Goal: Information Seeking & Learning: Learn about a topic

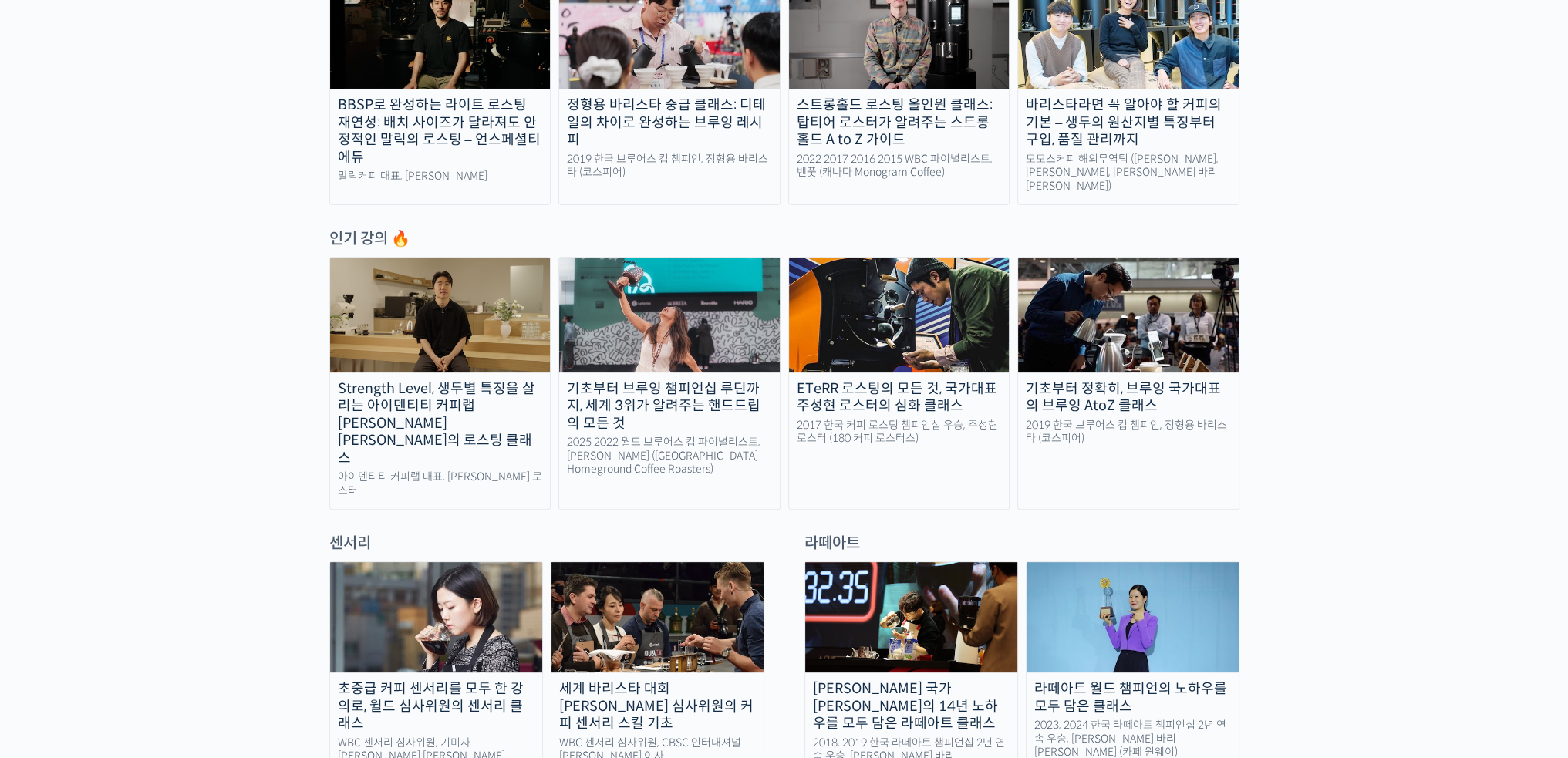
scroll to position [617, 0]
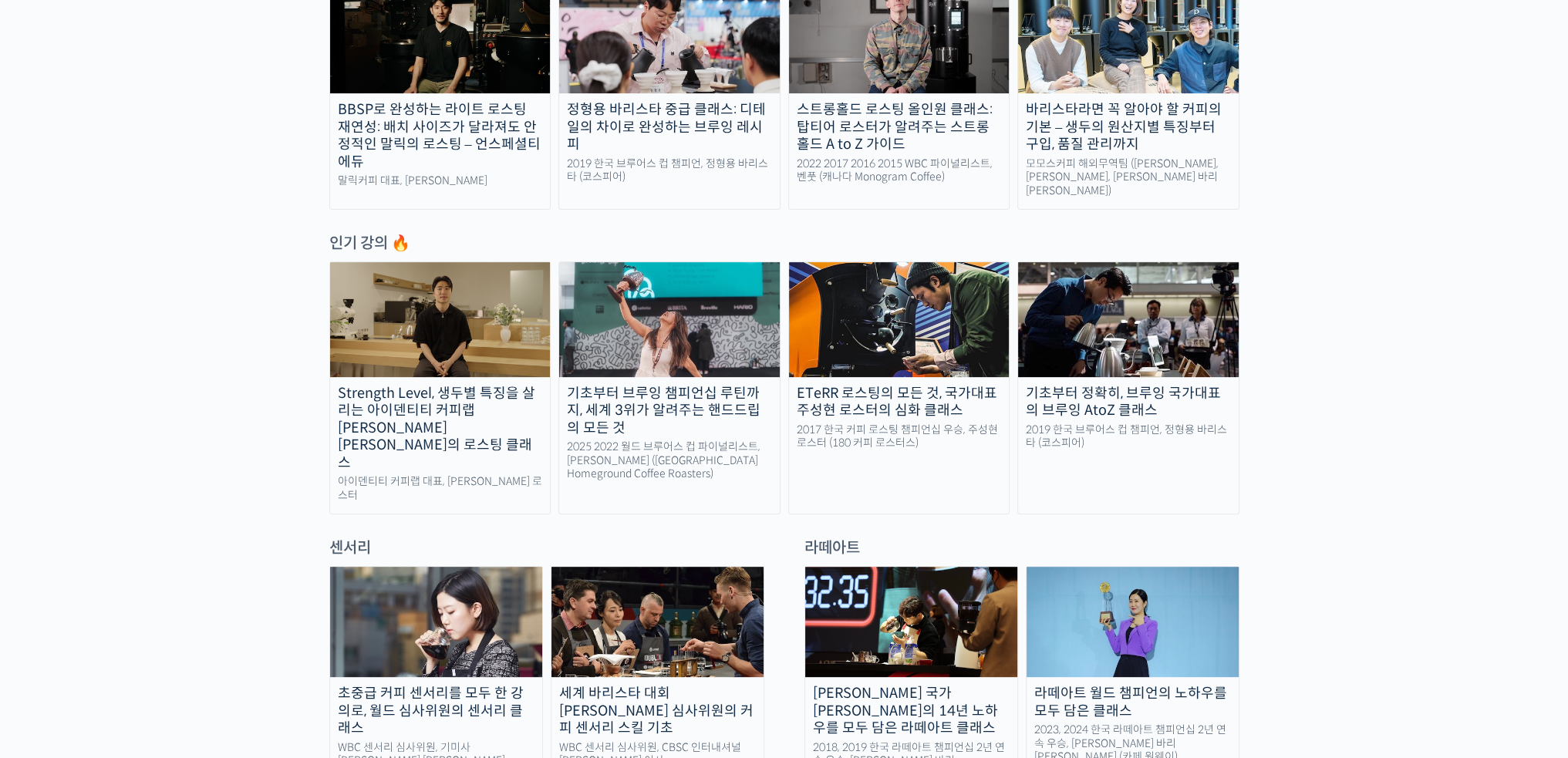
click at [925, 141] on div "스트롱홀드 로스팅 올인원 클래스: 탑티어 로스터가 알려주는 스트롱홀드 A to Z 가이드" at bounding box center [899, 127] width 221 height 53
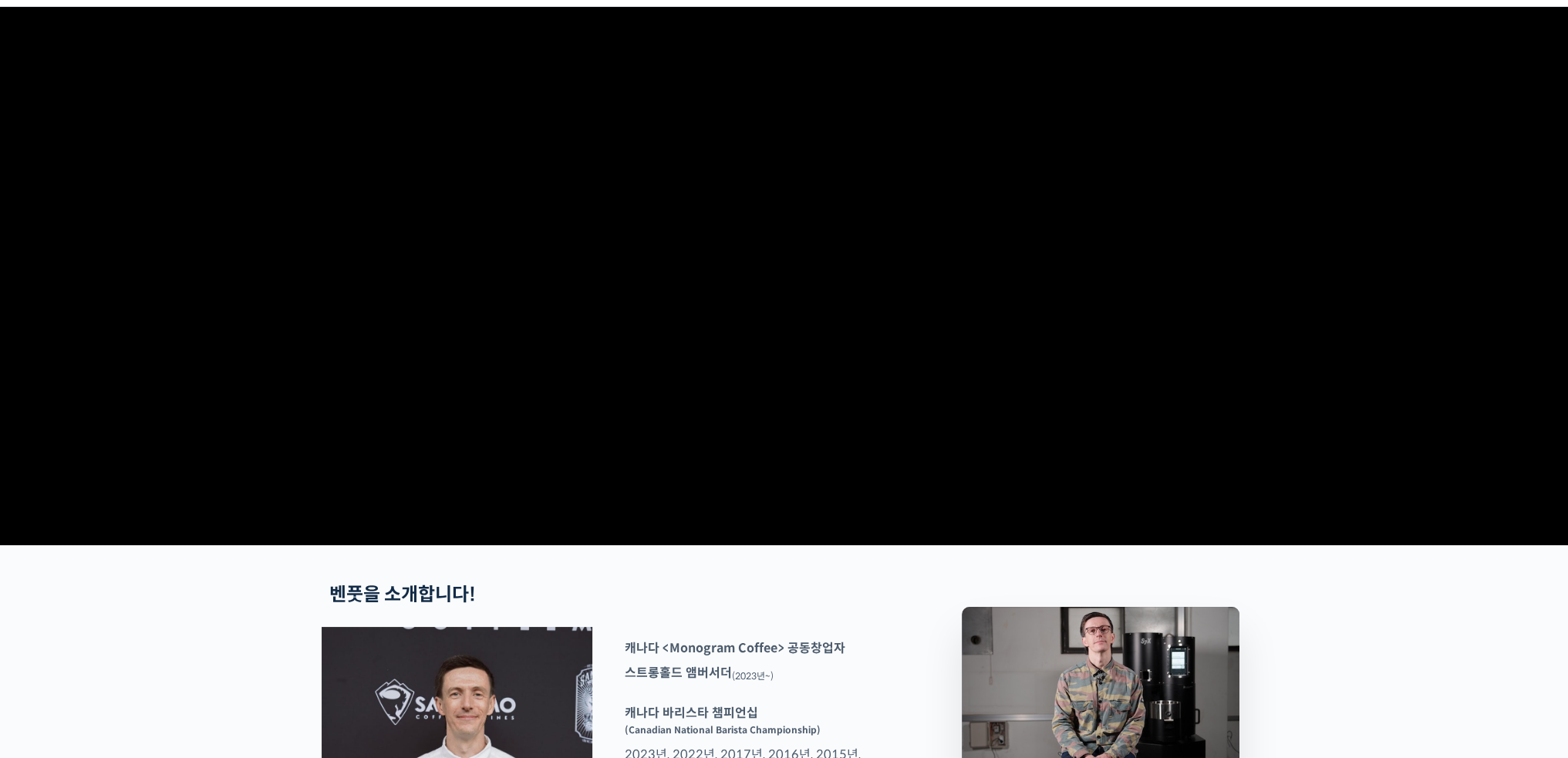
scroll to position [385, 0]
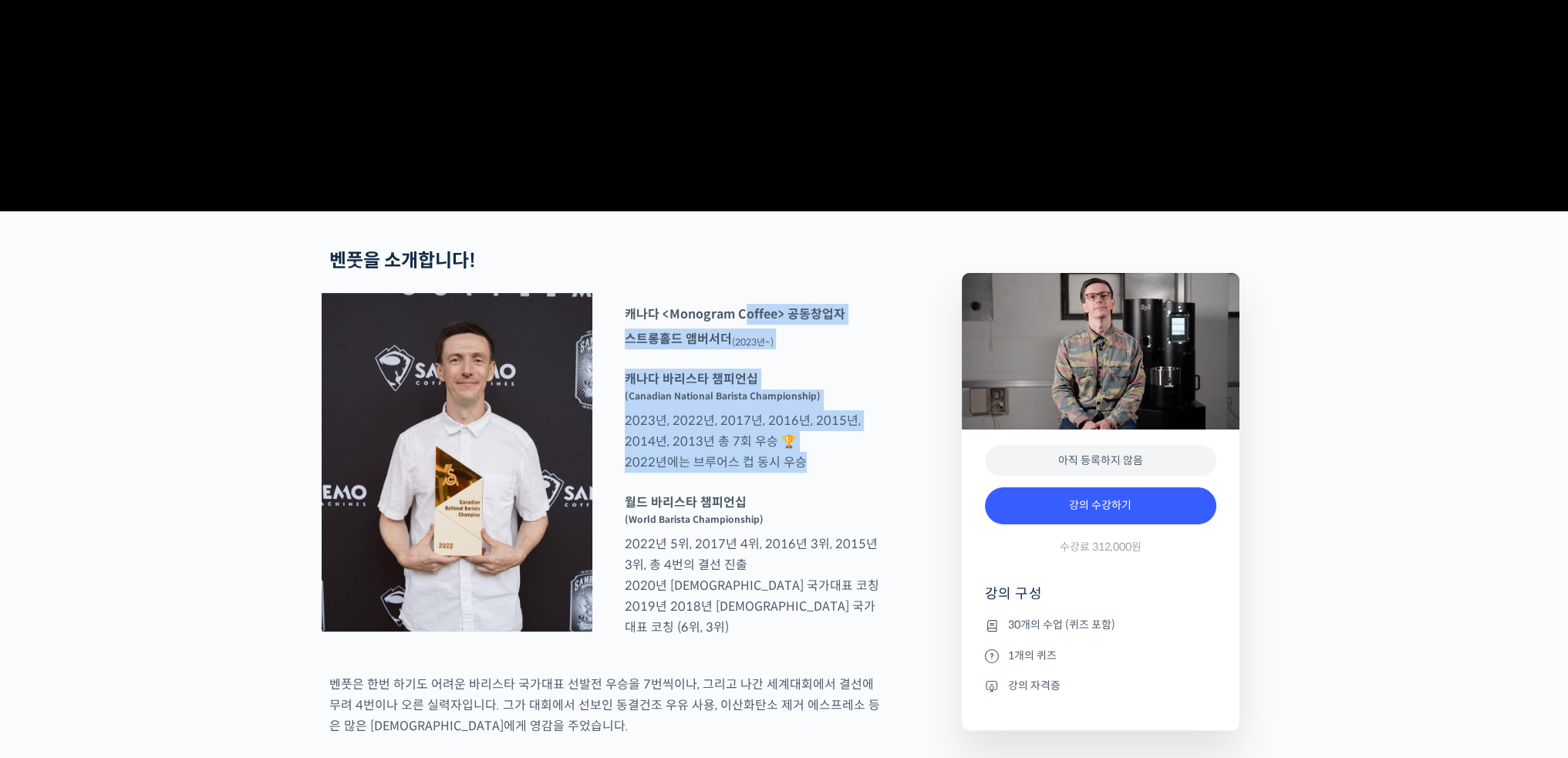
drag, startPoint x: 745, startPoint y: 481, endPoint x: 755, endPoint y: 548, distance: 67.7
click at [755, 548] on div "캐나다 <Monogram Coffee> 공동창업자 스트롱홀드 앰버서더 (2023년~) 캐나다 바리스타 챔피언십 (Canadian Nationa…" at bounding box center [752, 472] width 270 height 338
click at [755, 492] on div at bounding box center [752, 484] width 270 height 15
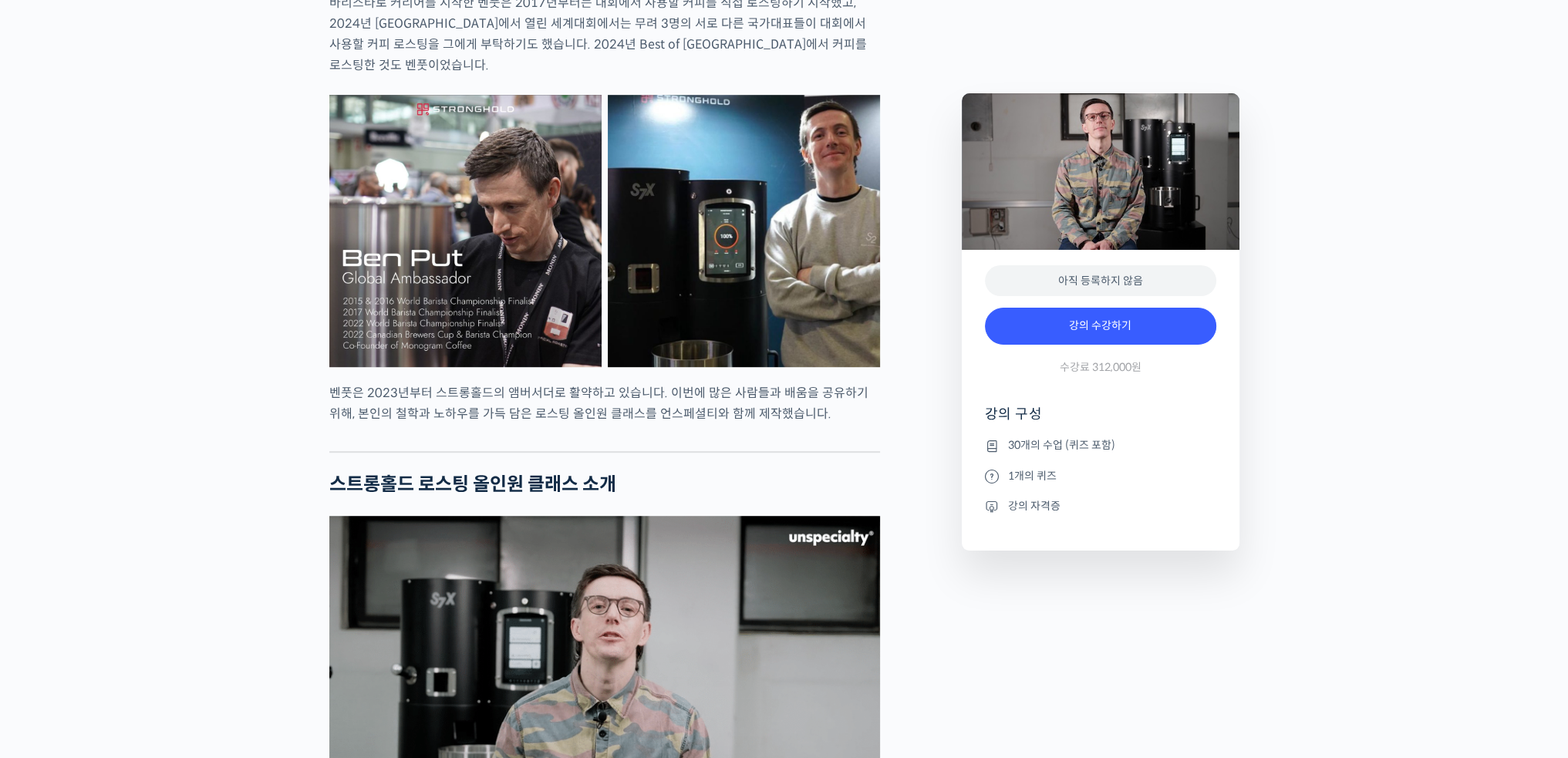
scroll to position [1157, 0]
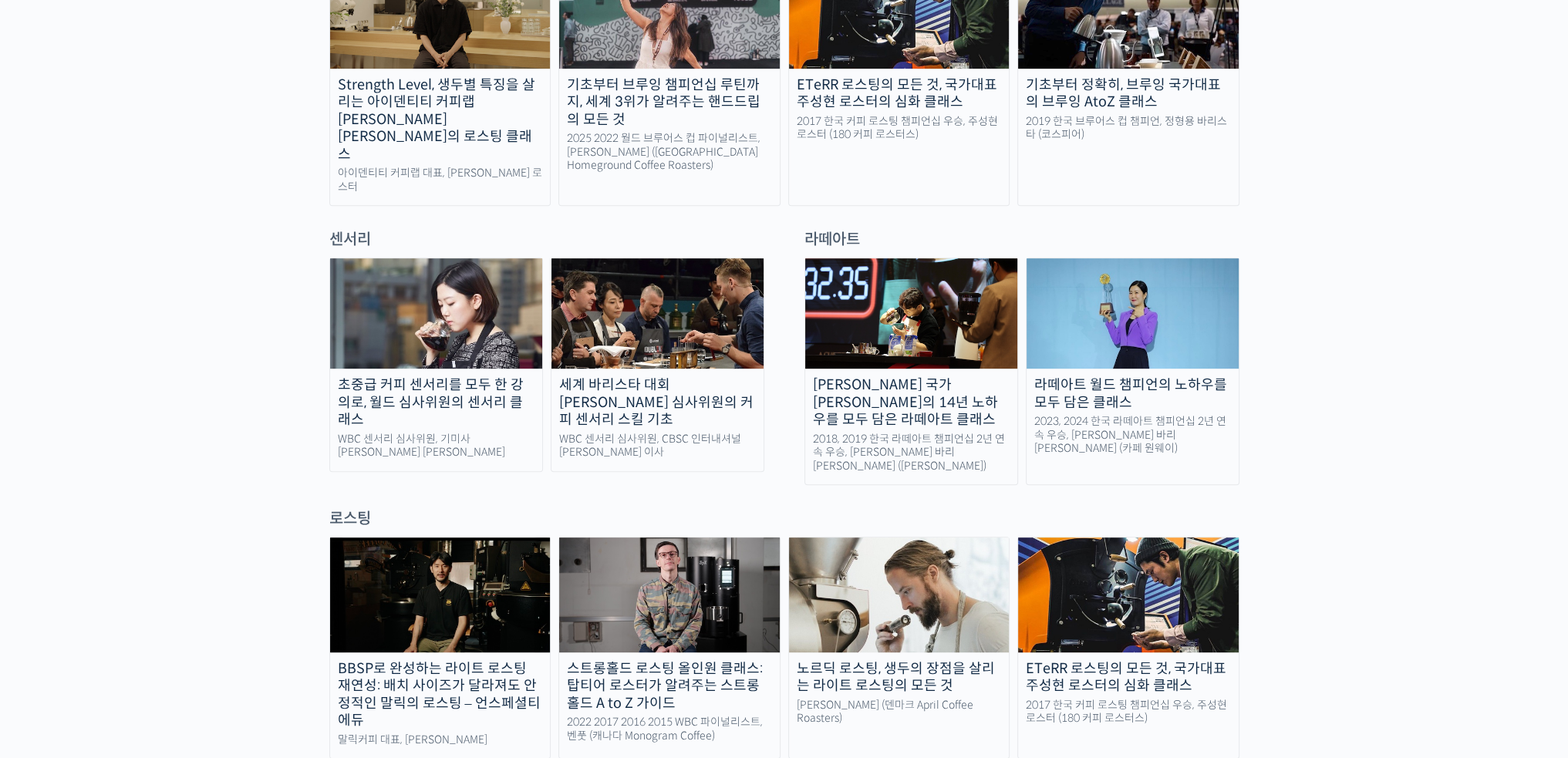
click at [477, 376] on div "초중급 커피 센서리를 모두 한 강의로, 월드 심사위원의 센서리 클래스" at bounding box center [436, 402] width 212 height 53
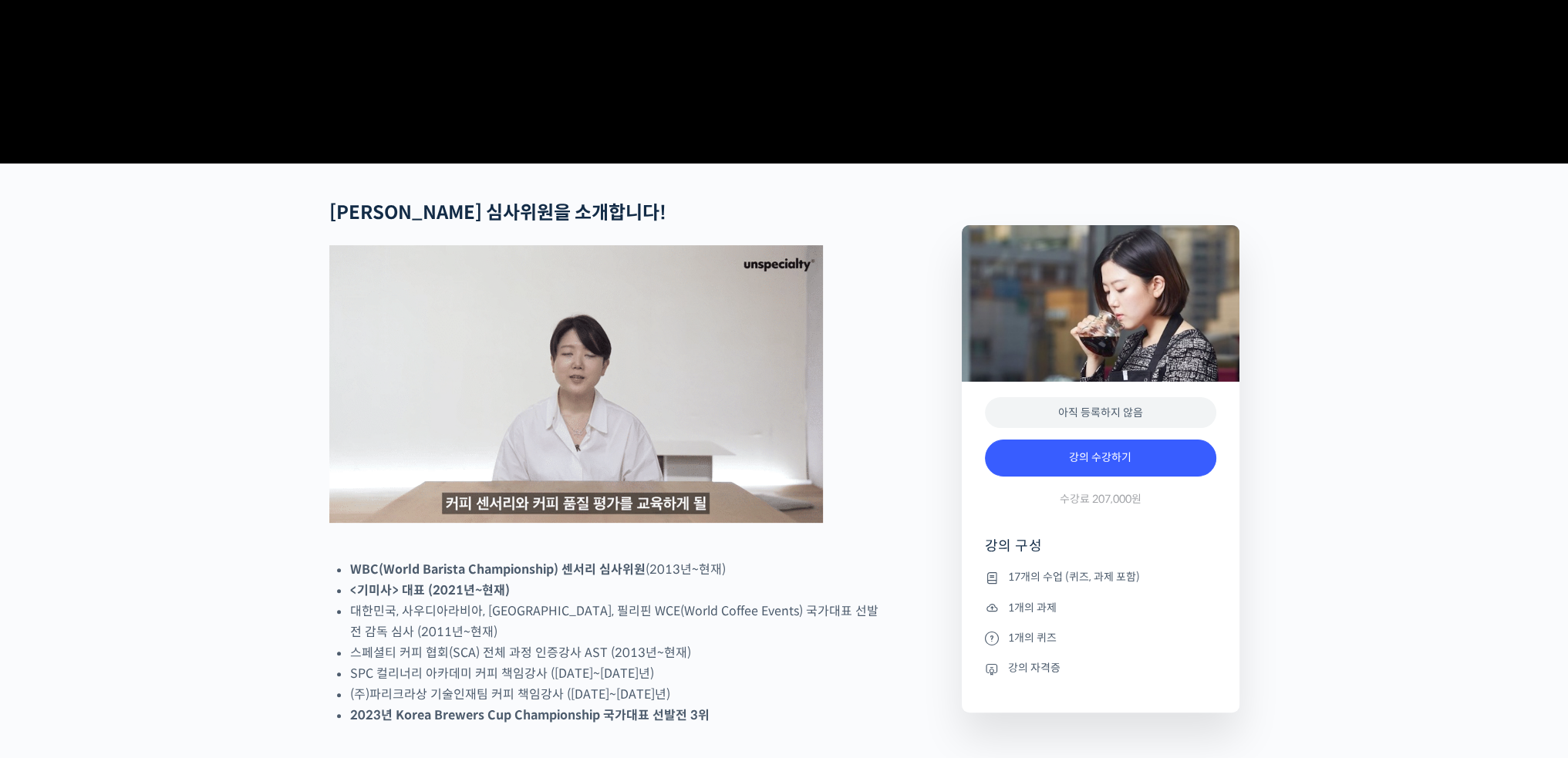
scroll to position [540, 0]
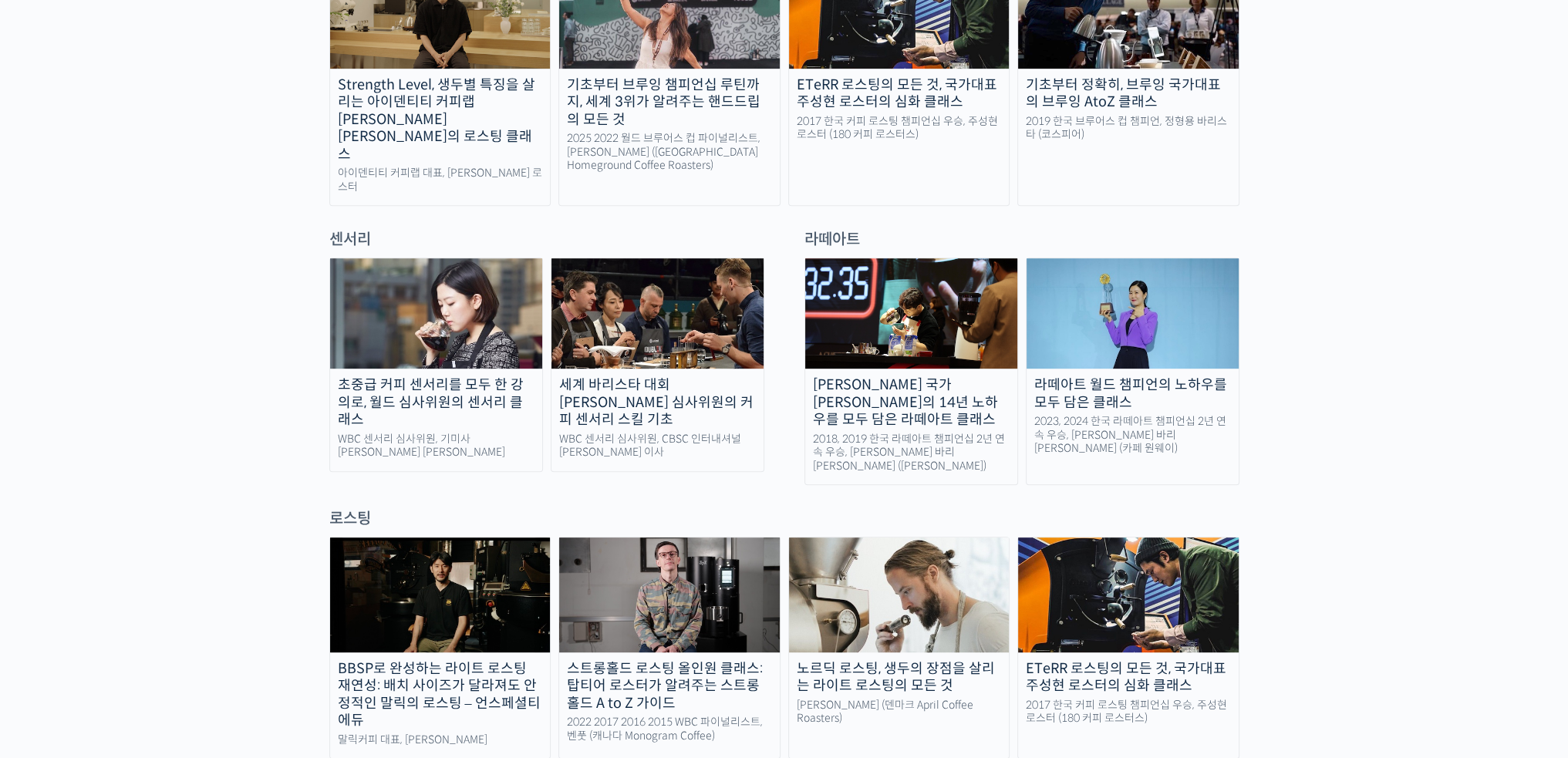
click at [395, 376] on div "초중급 커피 센서리를 모두 한 강의로, 월드 심사위원의 센서리 클래스" at bounding box center [436, 402] width 212 height 53
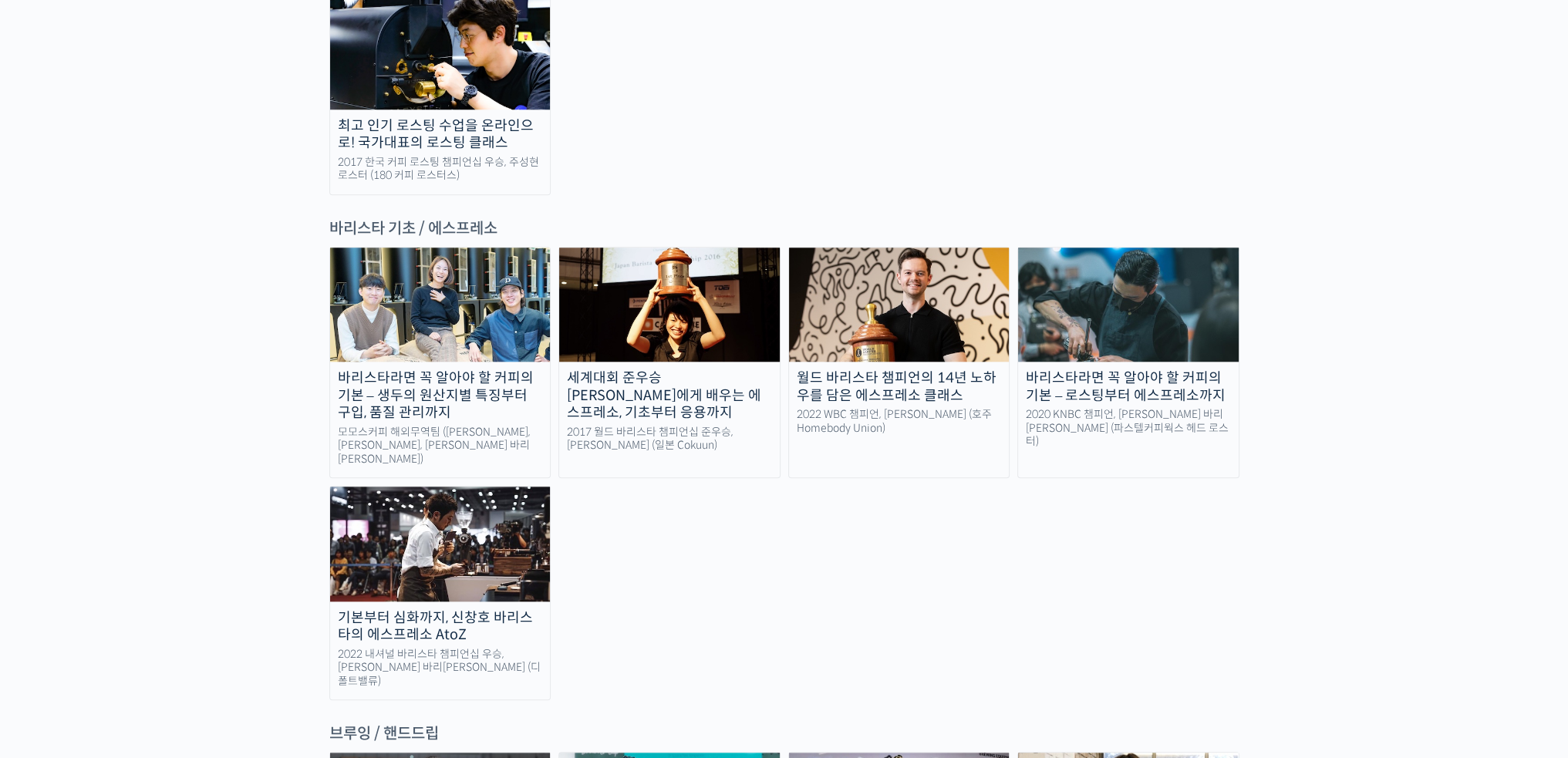
scroll to position [2005, 0]
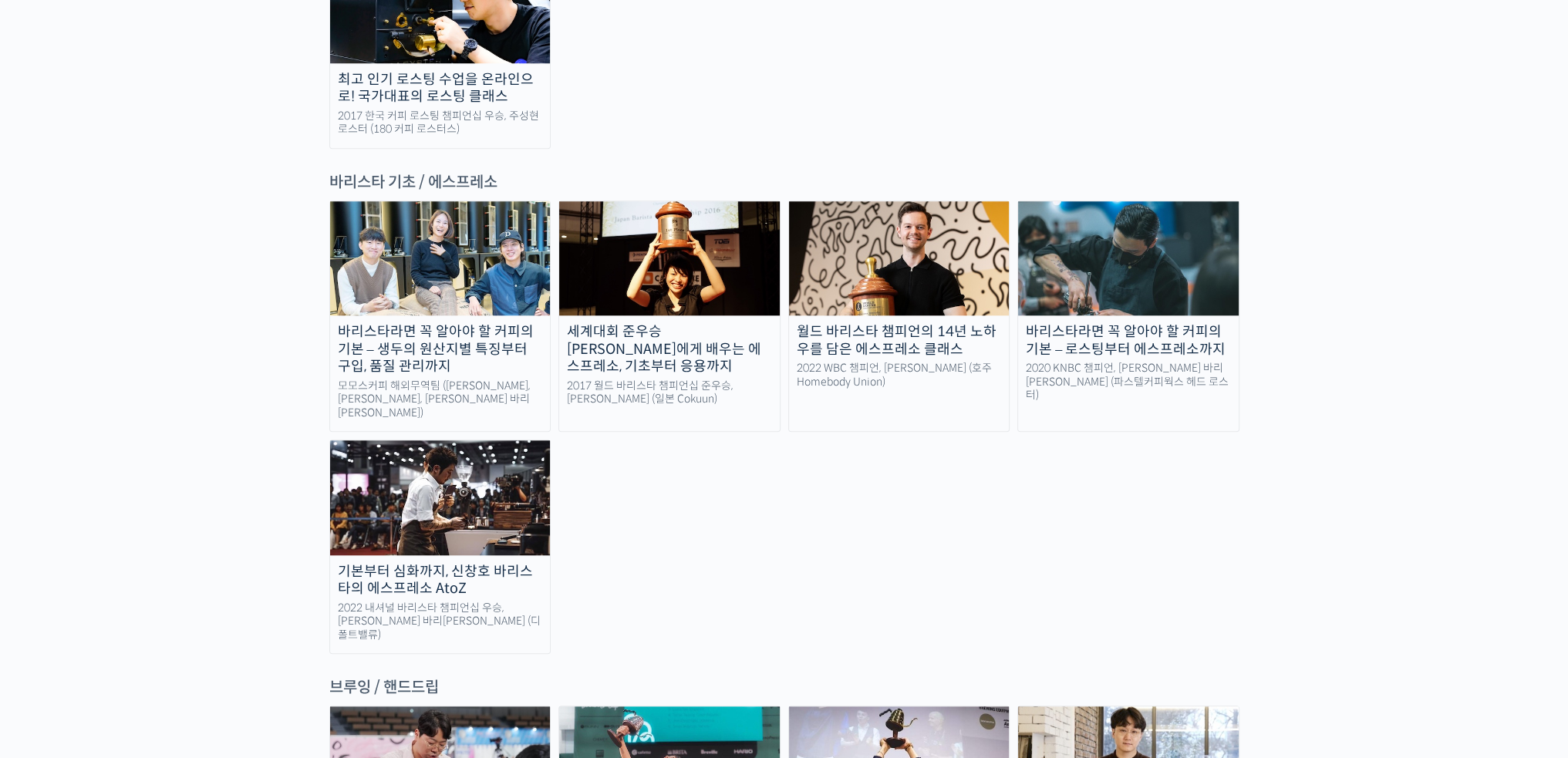
click at [477, 379] on div "모모스커피 해외무역팀 (전주연, 추경하, 김한중 바리스타)" at bounding box center [440, 400] width 221 height 41
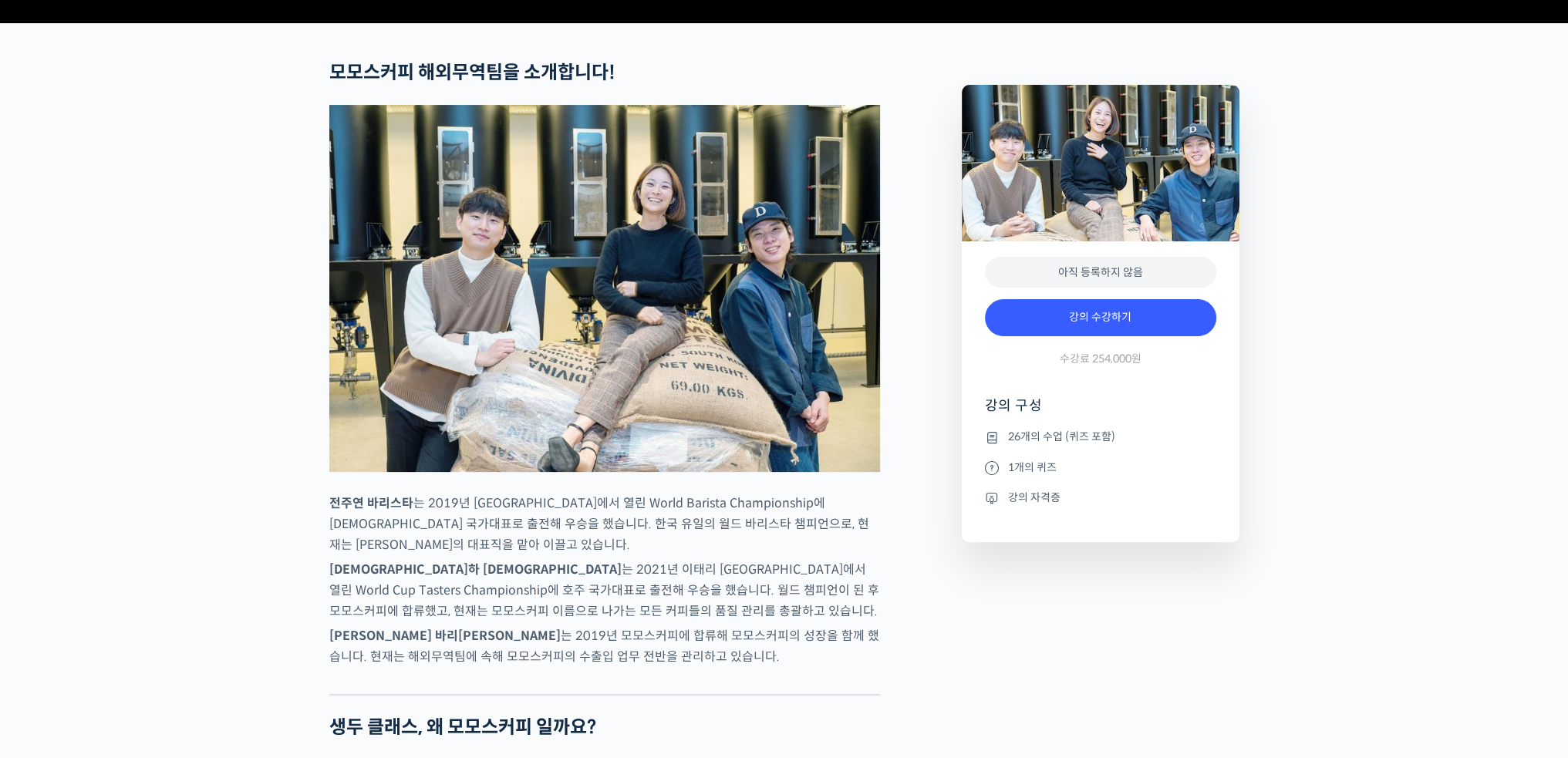
scroll to position [617, 0]
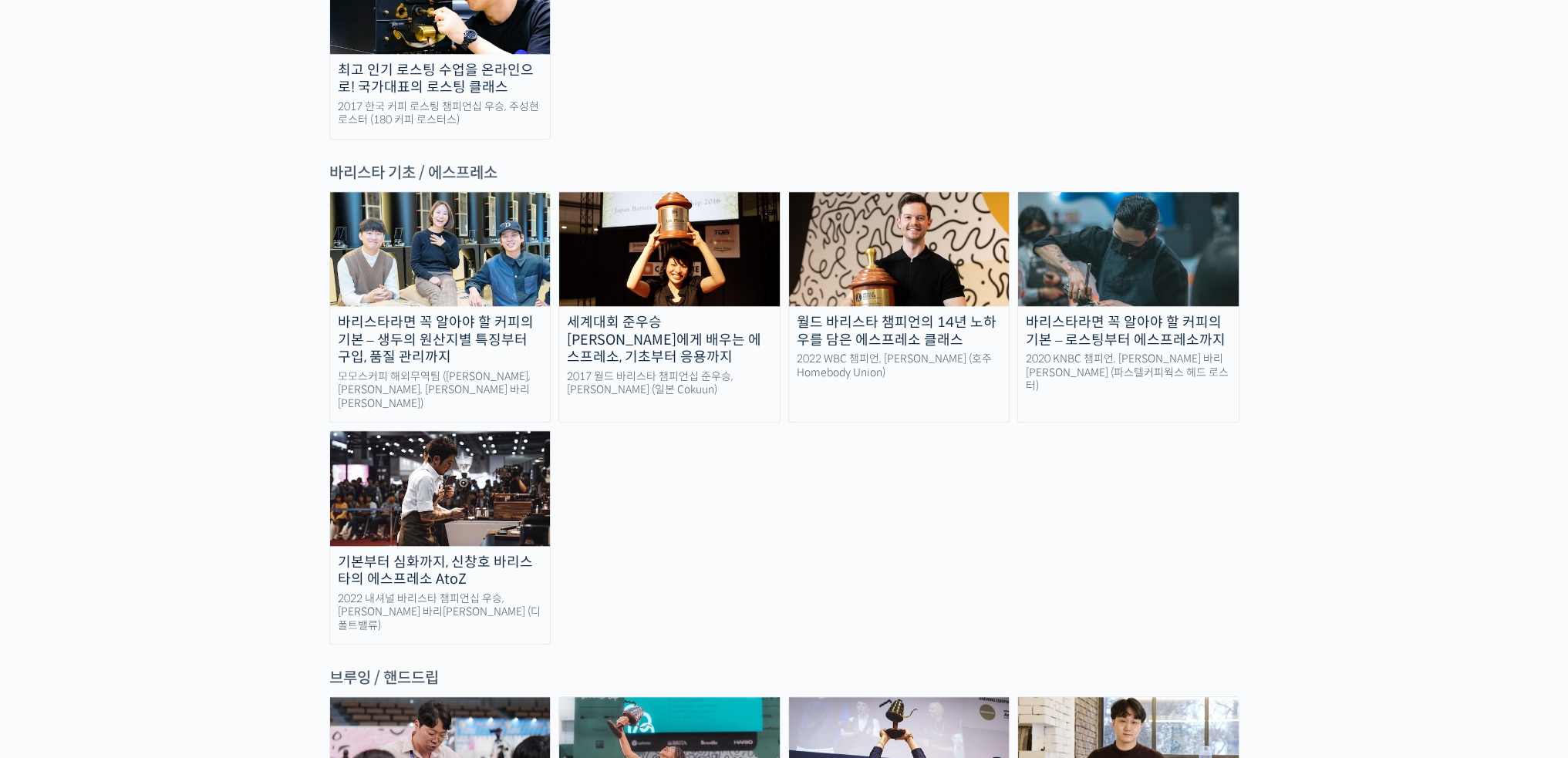
scroll to position [2022, 0]
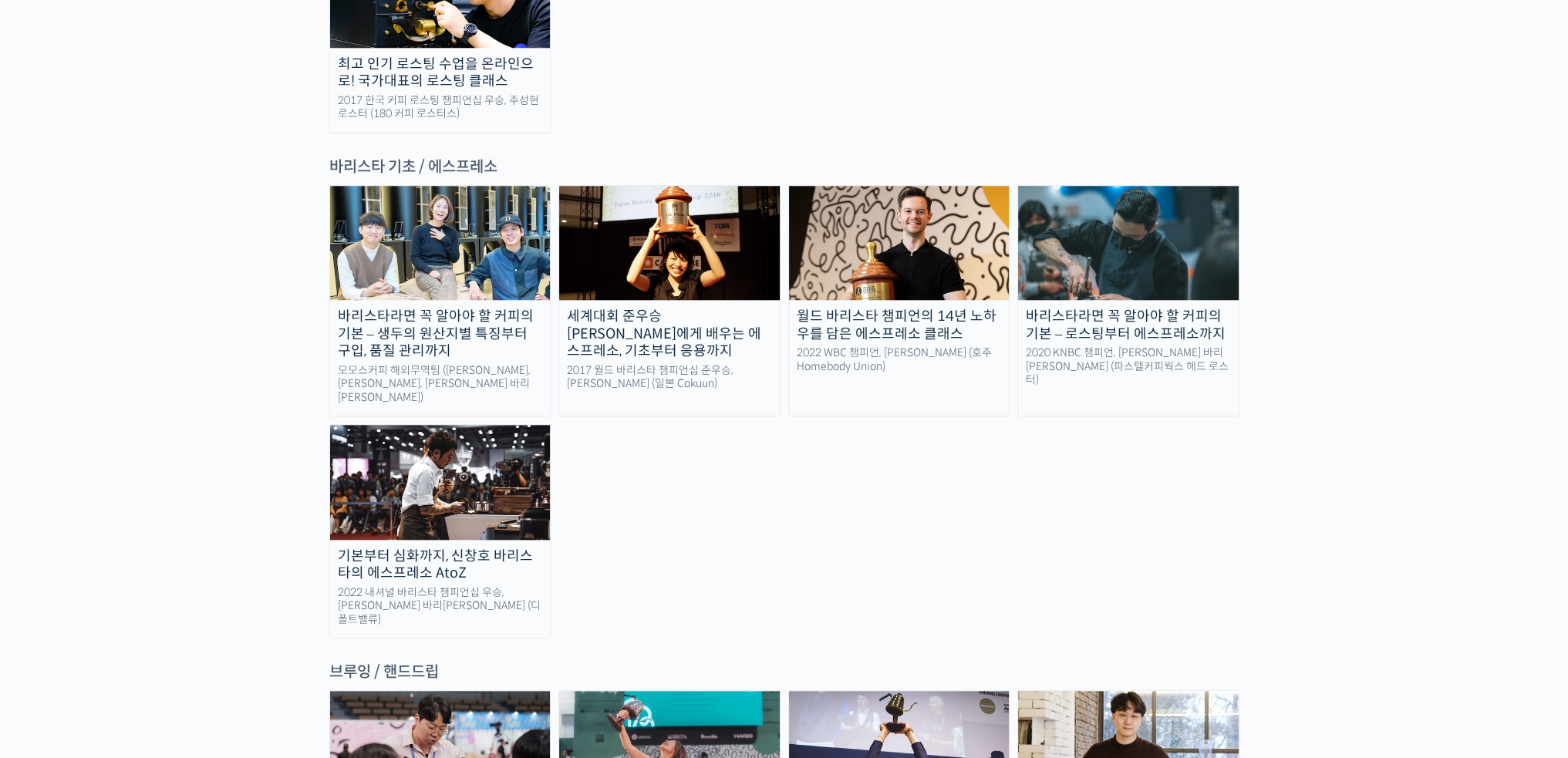
drag, startPoint x: 772, startPoint y: 390, endPoint x: 762, endPoint y: 404, distance: 17.2
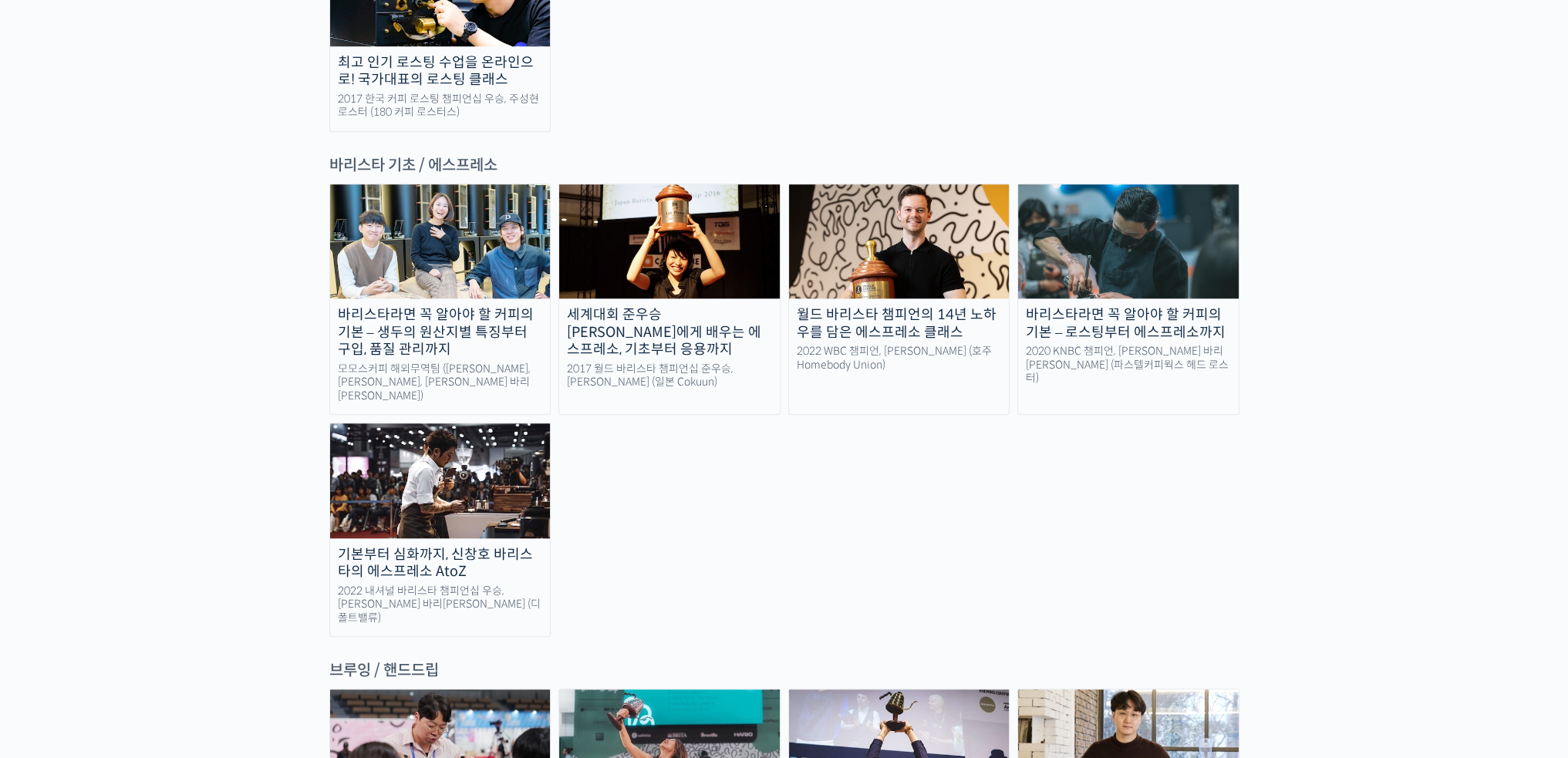
click at [700, 306] on div "세계대회 준우승 [PERSON_NAME]에게 배우는 에스프레소, 기초부터 응용까지" at bounding box center [669, 333] width 221 height 53
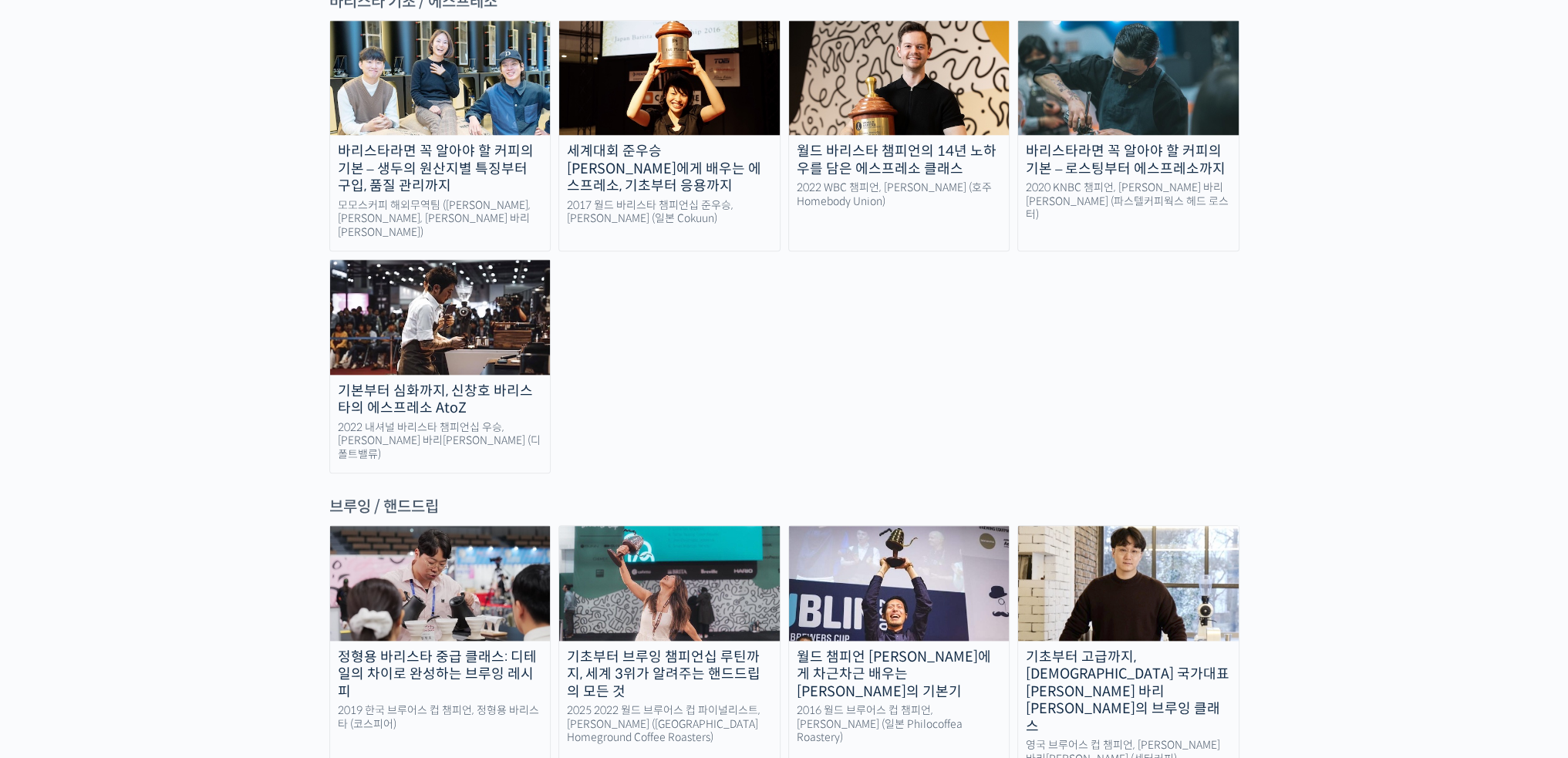
drag, startPoint x: 692, startPoint y: 279, endPoint x: 692, endPoint y: 295, distance: 16.0
click at [669, 525] on img at bounding box center [669, 582] width 221 height 114
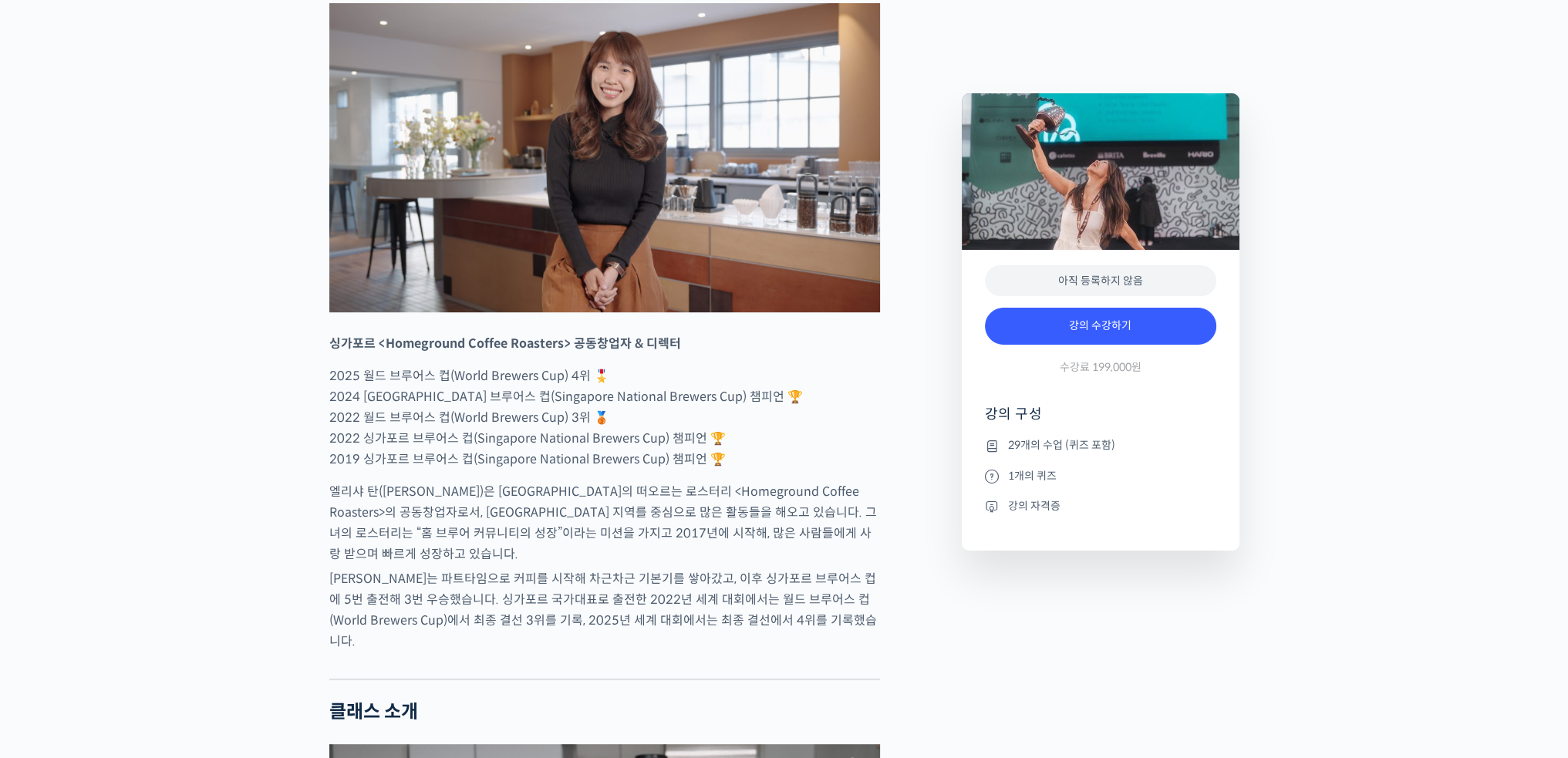
scroll to position [694, 0]
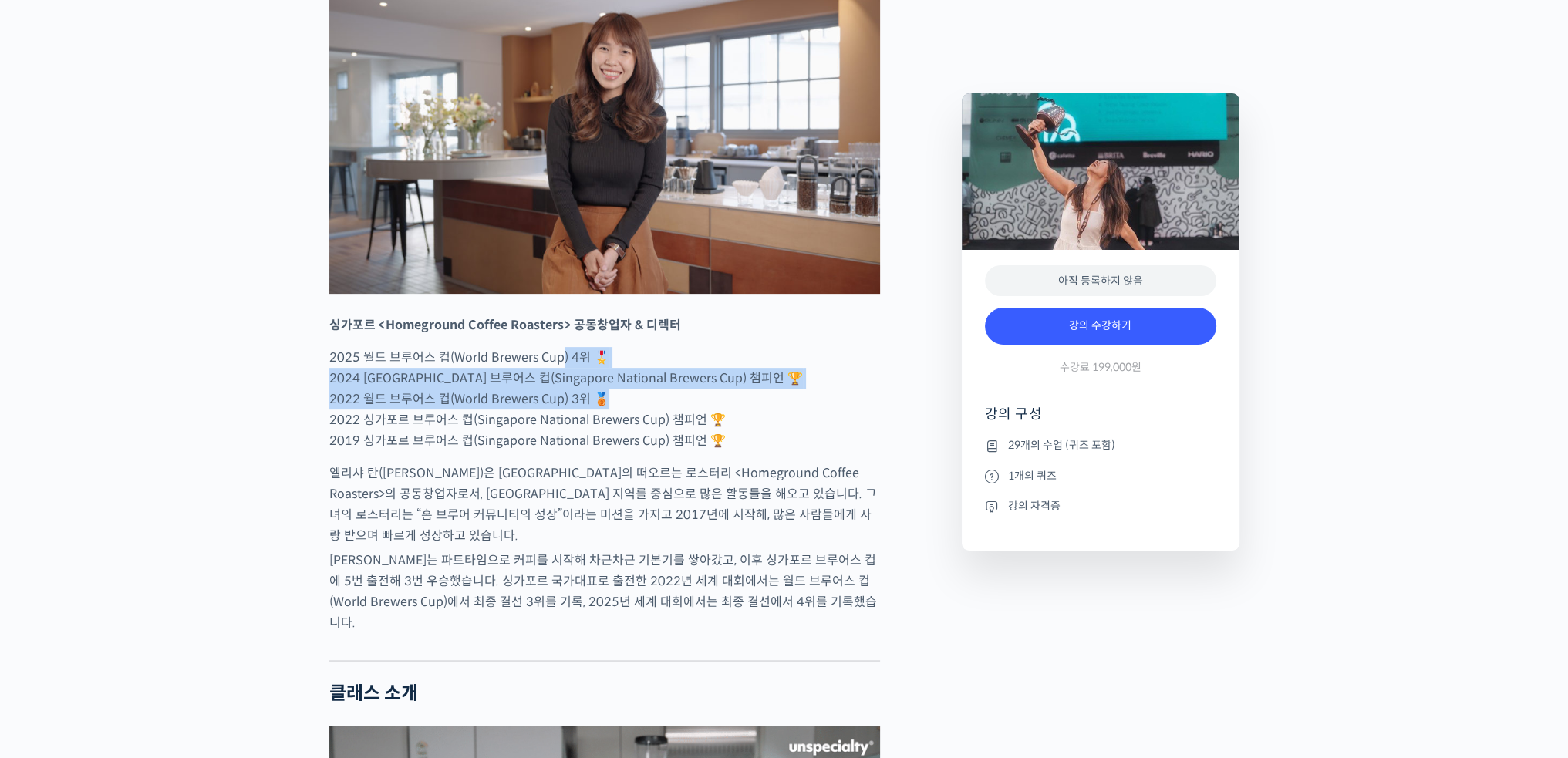
drag, startPoint x: 570, startPoint y: 421, endPoint x: 621, endPoint y: 462, distance: 65.4
click at [621, 451] on p "2025 월드 브루어스 컵(World Brewers Cup) 4위 🎖️ 2024 싱가포르 브루어스 컵(Singapore National Bre…" at bounding box center [605, 399] width 551 height 104
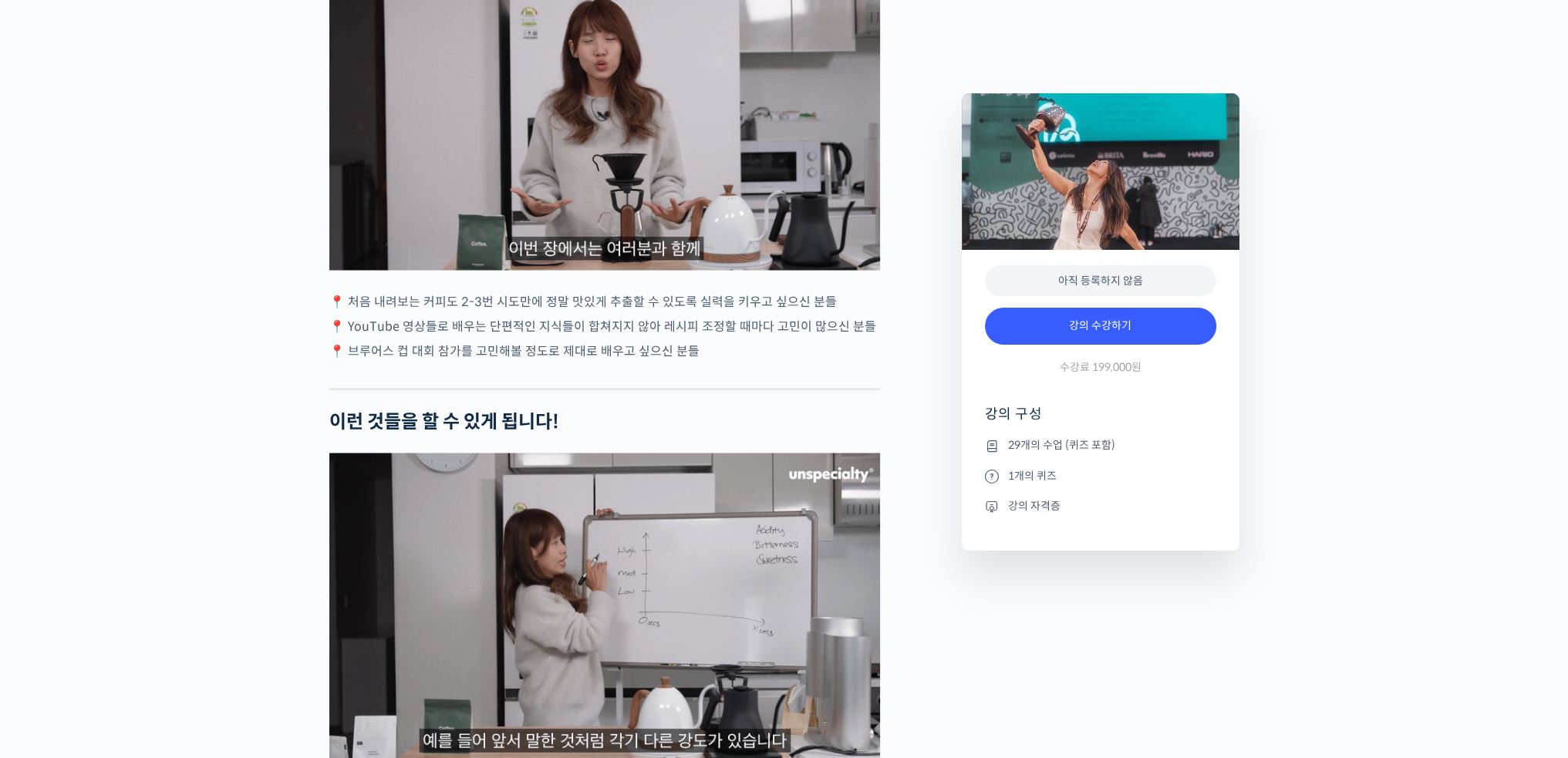
scroll to position [3702, 0]
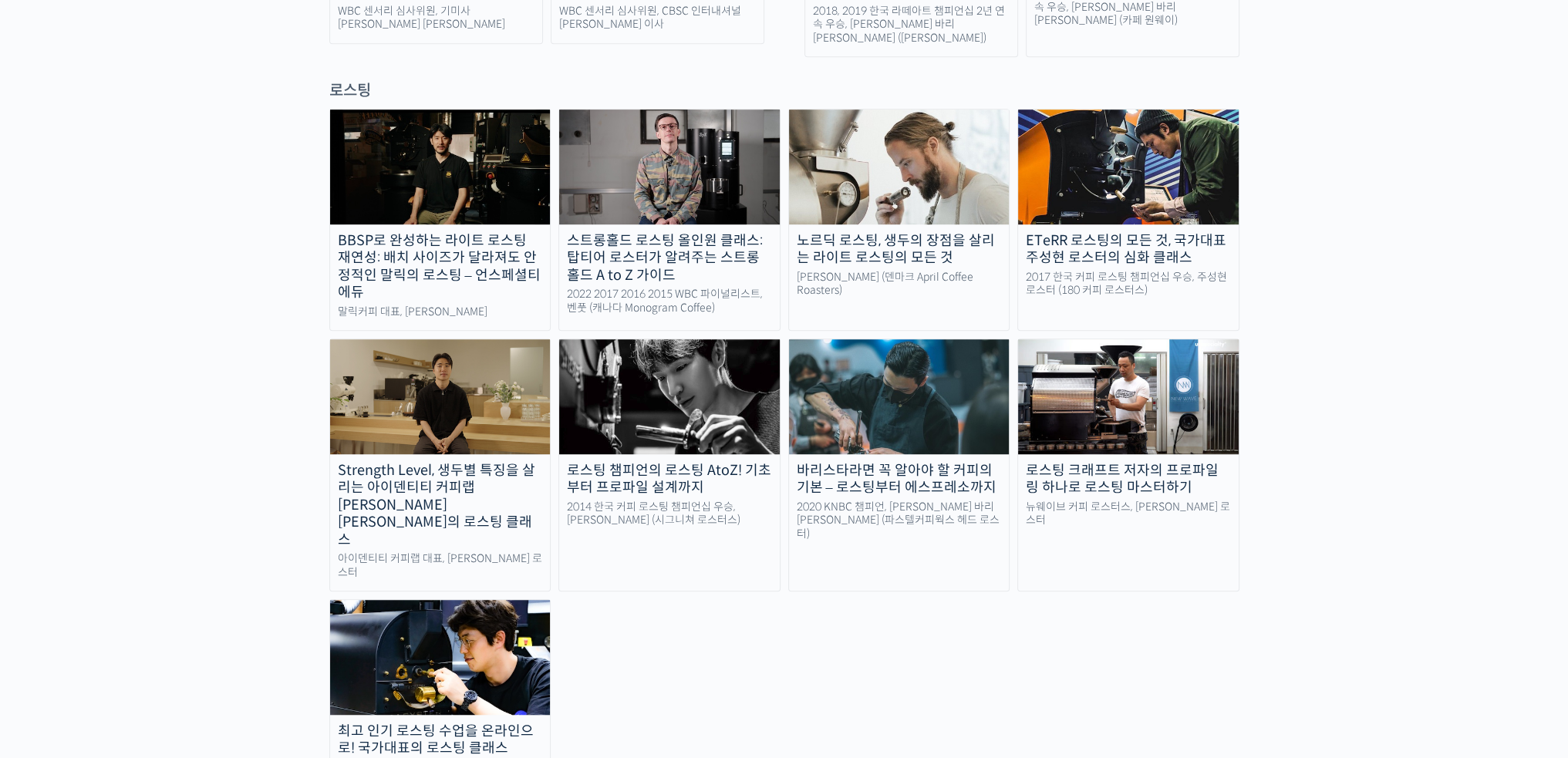
drag, startPoint x: 997, startPoint y: 555, endPoint x: 974, endPoint y: 286, distance: 270.0
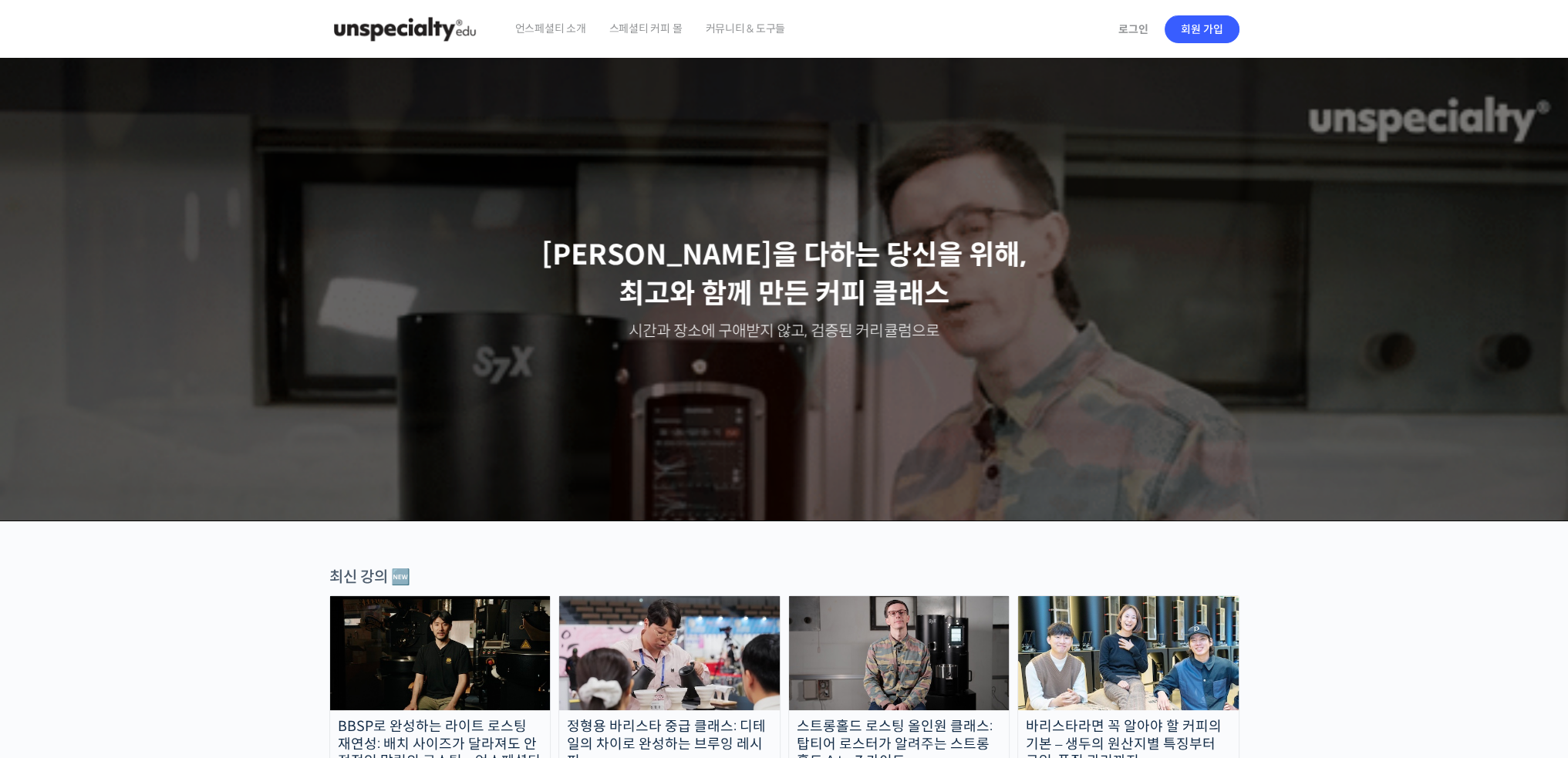
drag, startPoint x: 275, startPoint y: 430, endPoint x: 288, endPoint y: 286, distance: 144.6
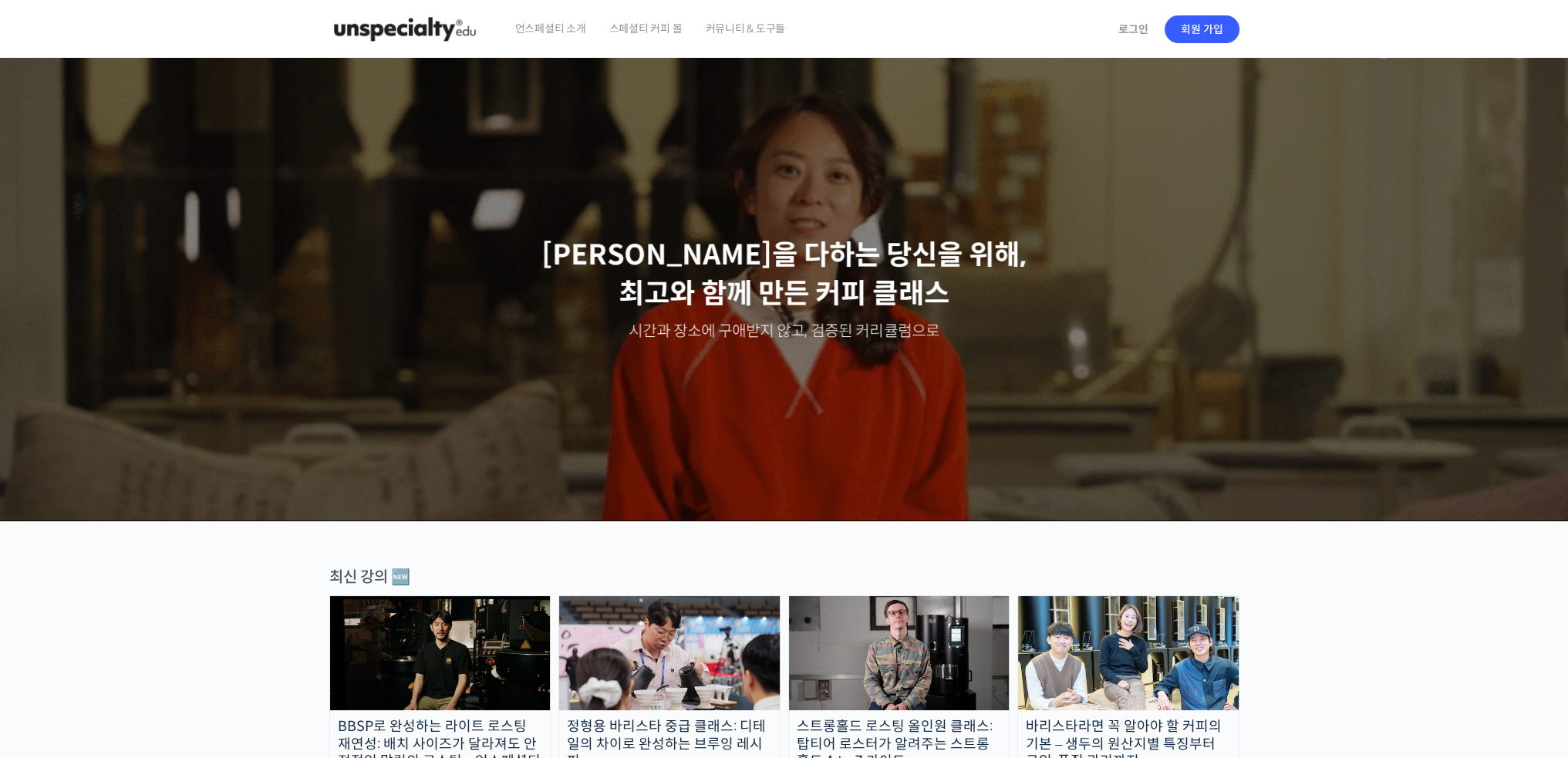
click at [429, 28] on img at bounding box center [404, 29] width 151 height 46
